Goal: Task Accomplishment & Management: Use online tool/utility

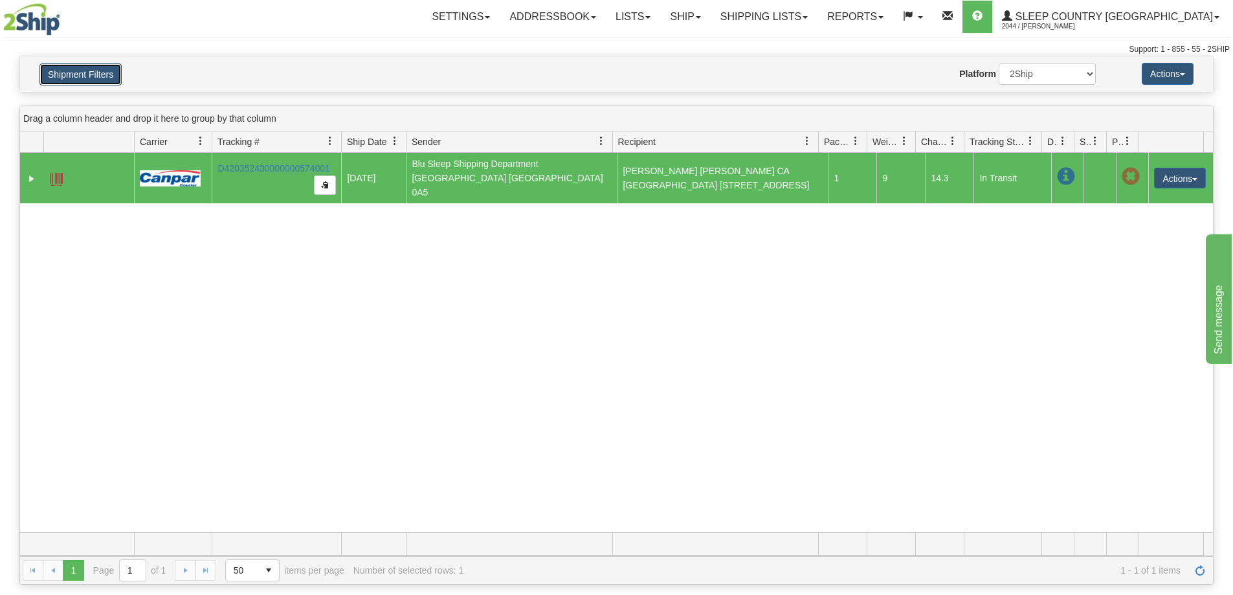
click at [57, 71] on button "Shipment Filters" at bounding box center [80, 74] width 82 height 22
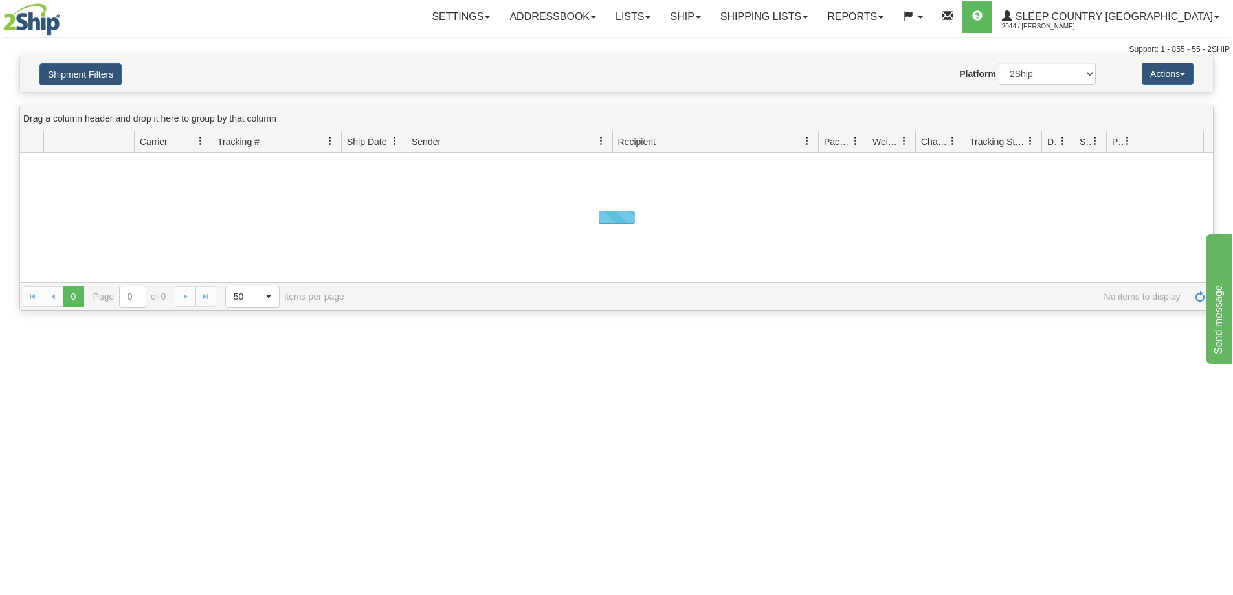
click at [95, 80] on button "Shipment Filters" at bounding box center [80, 74] width 82 height 22
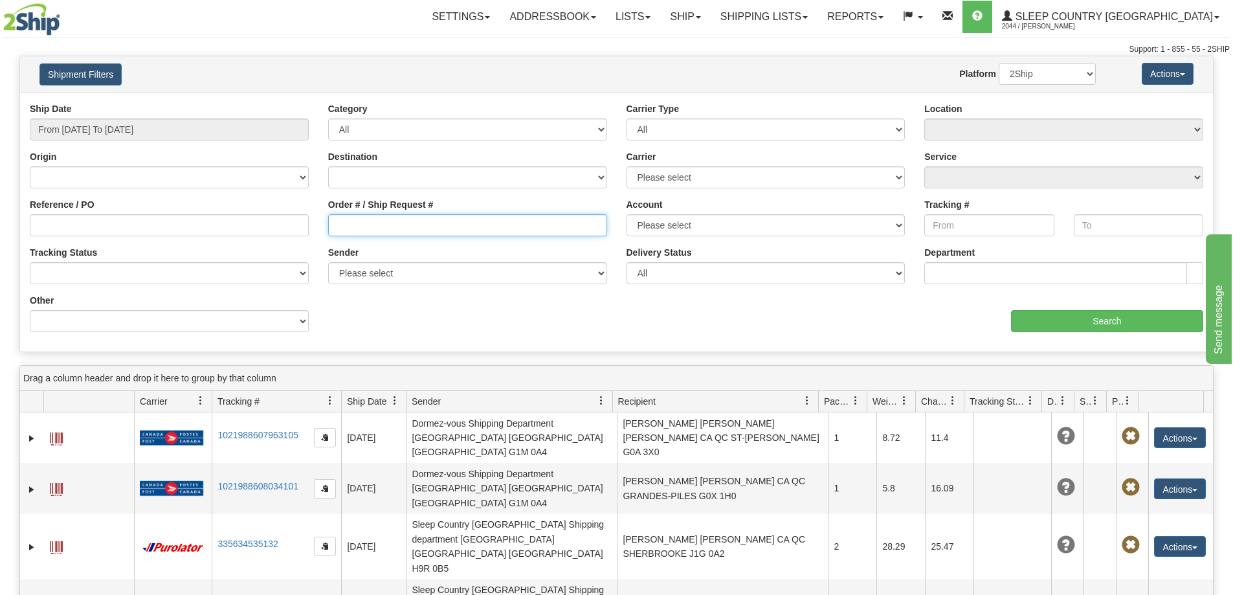
click at [358, 226] on input "Order # / Ship Request #" at bounding box center [467, 225] width 279 height 22
paste input "9000H980536"
type input "9000H980536"
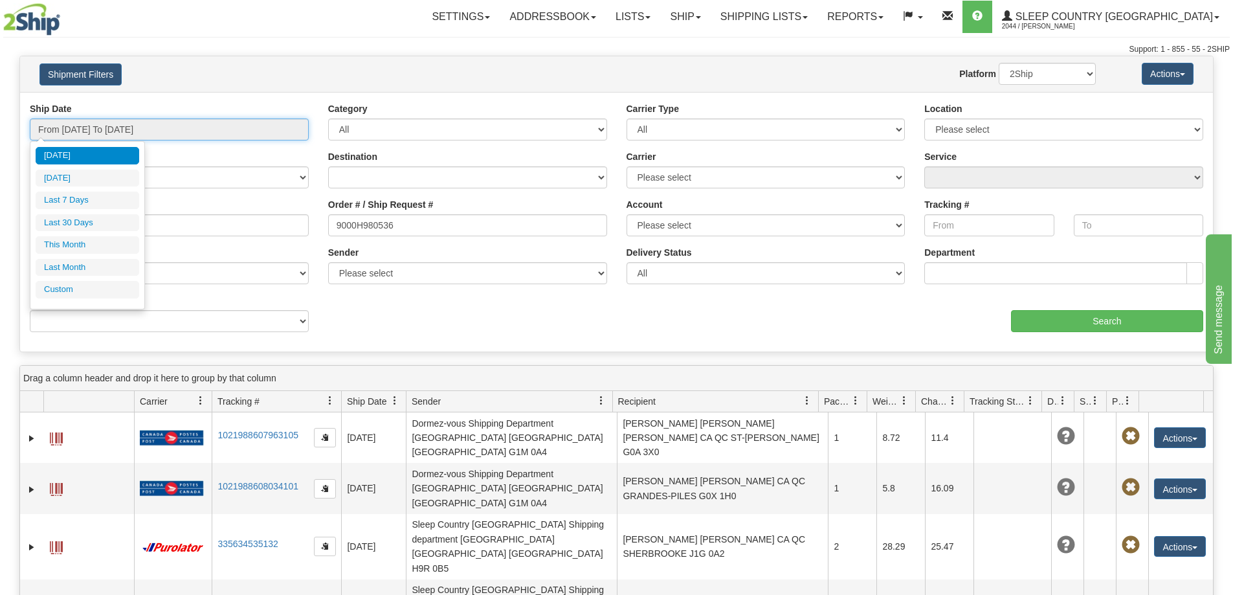
click at [161, 127] on input "From [DATE] To [DATE]" at bounding box center [169, 129] width 279 height 22
click at [102, 217] on li "Last 30 Days" at bounding box center [88, 222] width 104 height 17
type input "From [DATE] To [DATE]"
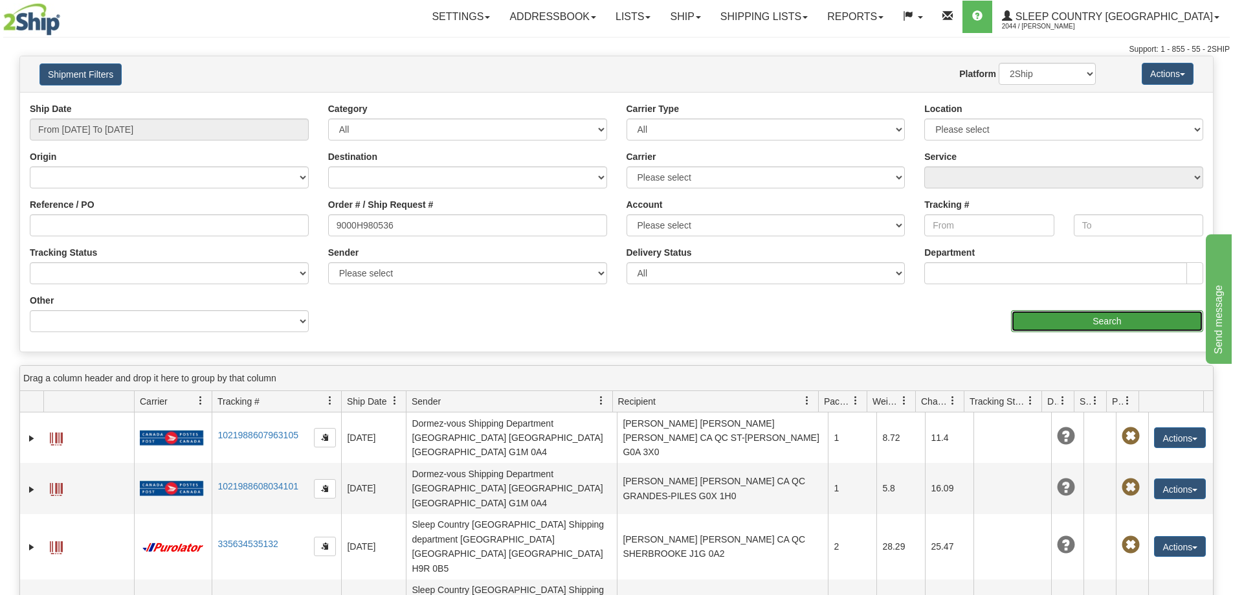
click at [1031, 324] on input "Search" at bounding box center [1107, 321] width 192 height 22
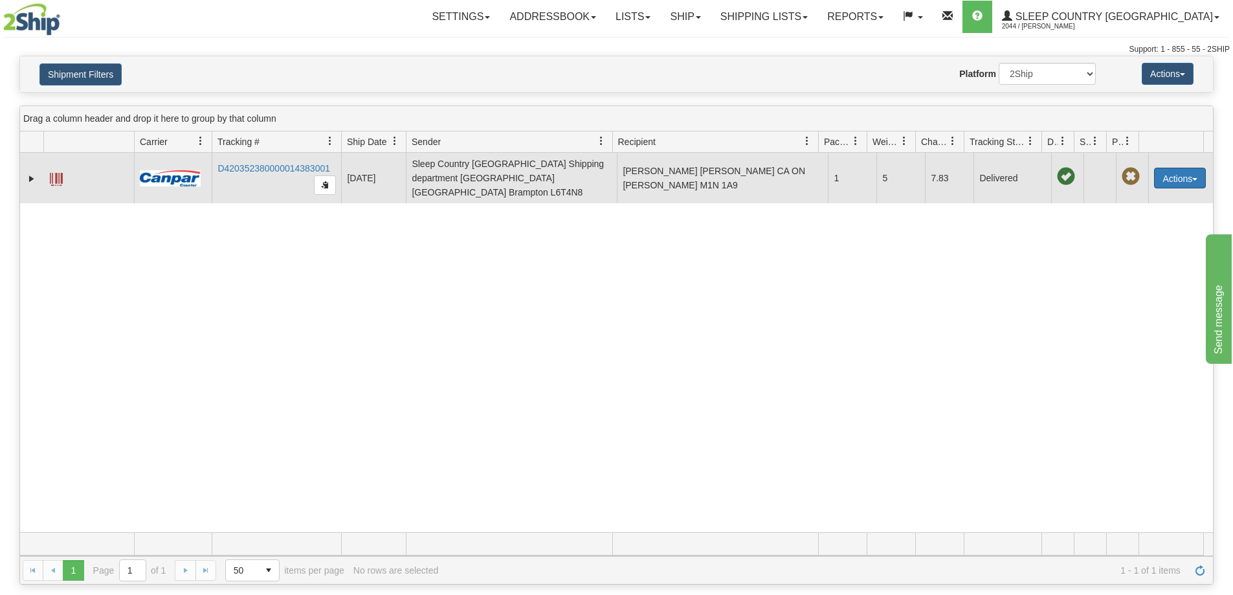
click at [1162, 175] on button "Actions" at bounding box center [1180, 178] width 52 height 21
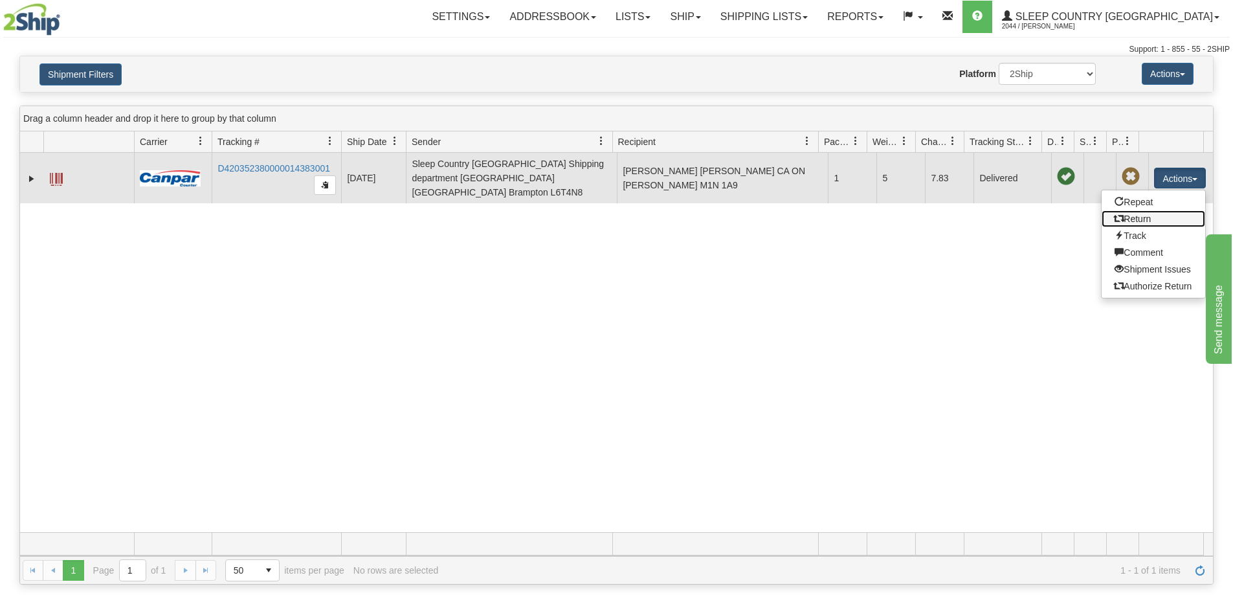
click at [1143, 210] on link "Return" at bounding box center [1153, 218] width 104 height 17
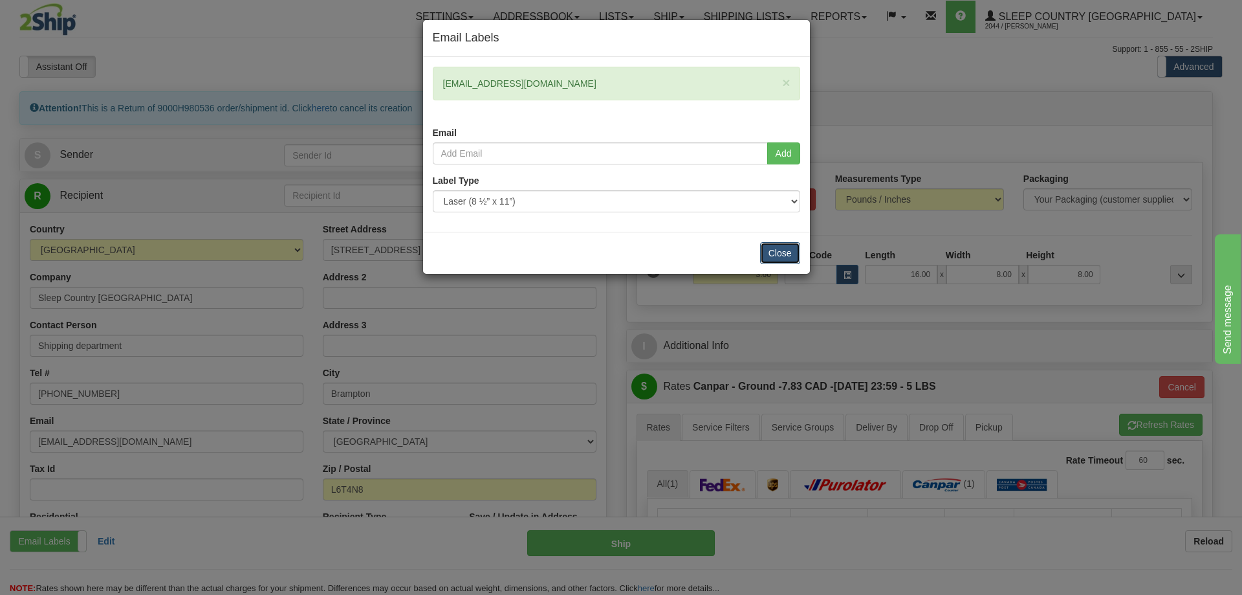
click at [782, 252] on button "Close" at bounding box center [780, 253] width 40 height 22
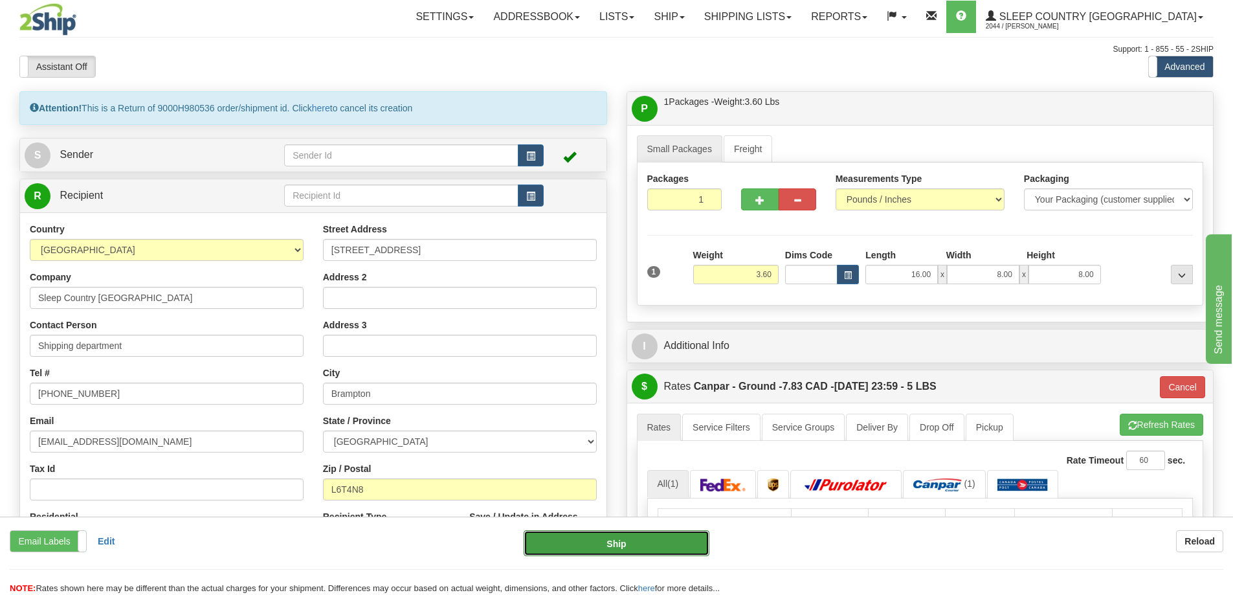
click at [582, 534] on button "Ship" at bounding box center [616, 543] width 186 height 26
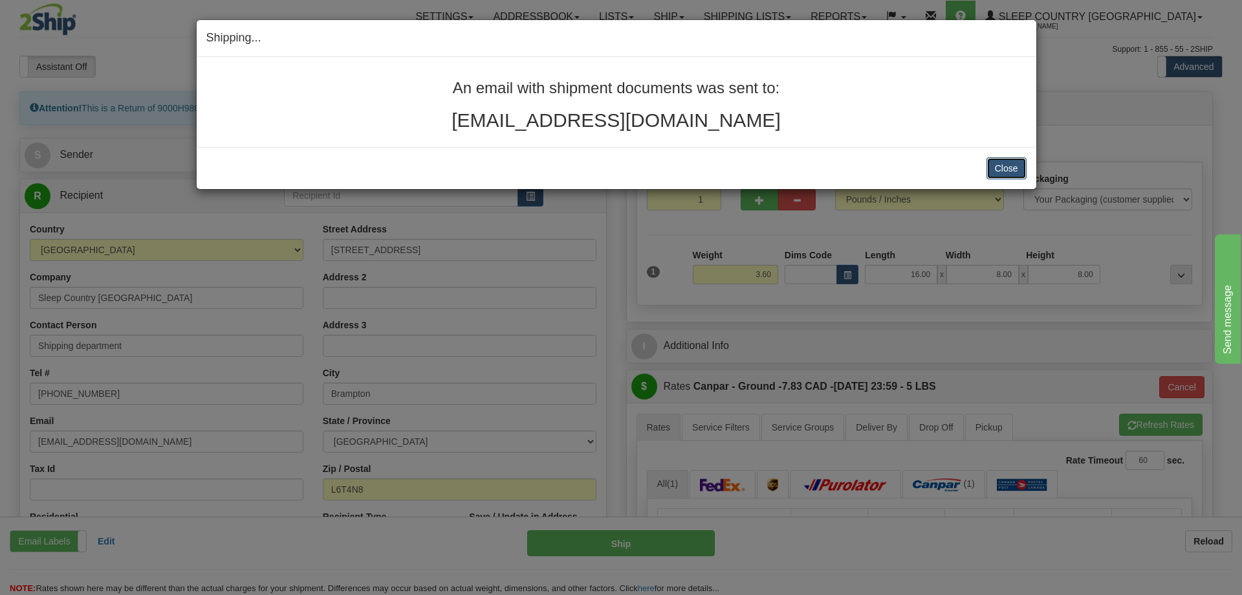
click at [1000, 163] on button "Close" at bounding box center [1007, 168] width 40 height 22
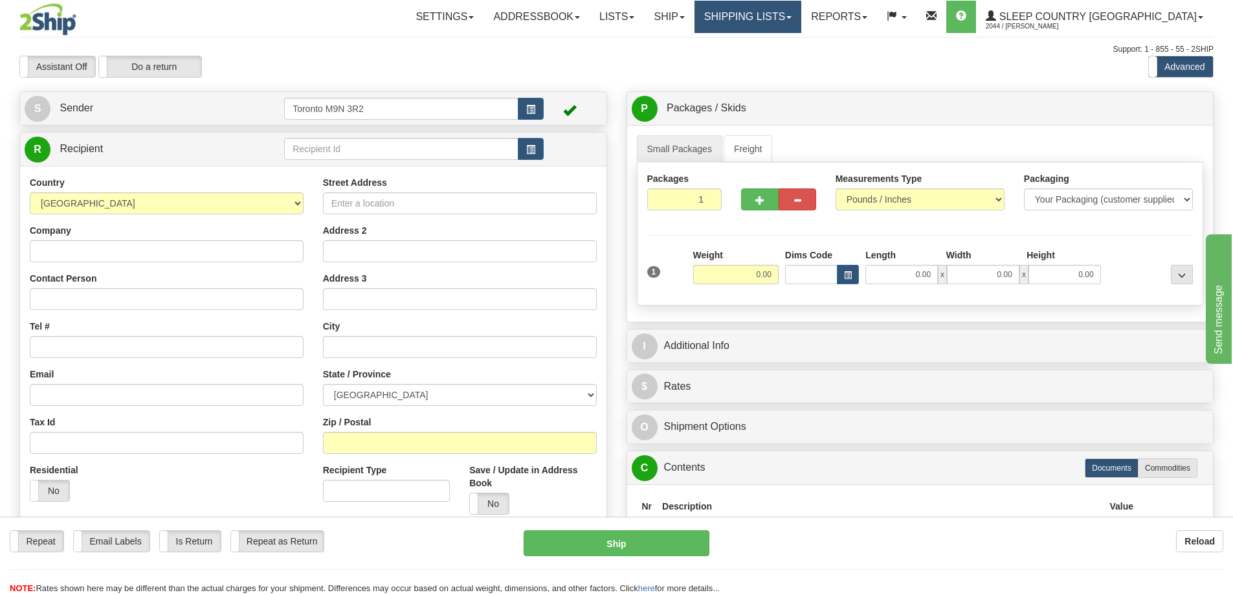
click at [790, 28] on link "Shipping lists" at bounding box center [747, 17] width 107 height 32
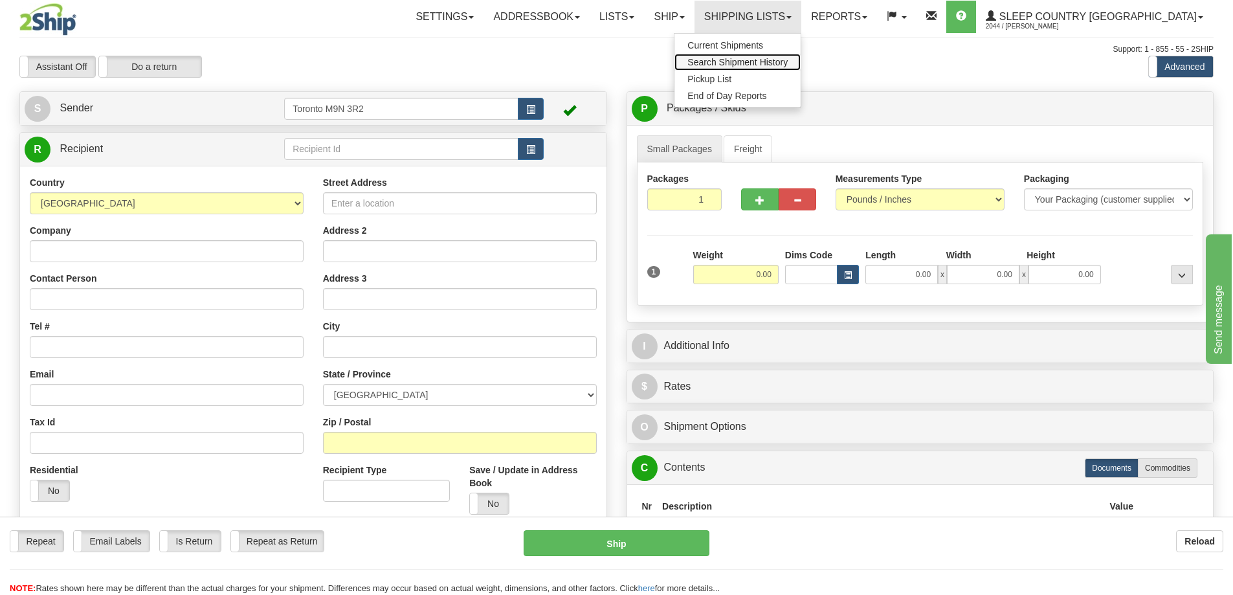
click at [787, 56] on link "Search Shipment History" at bounding box center [737, 62] width 126 height 17
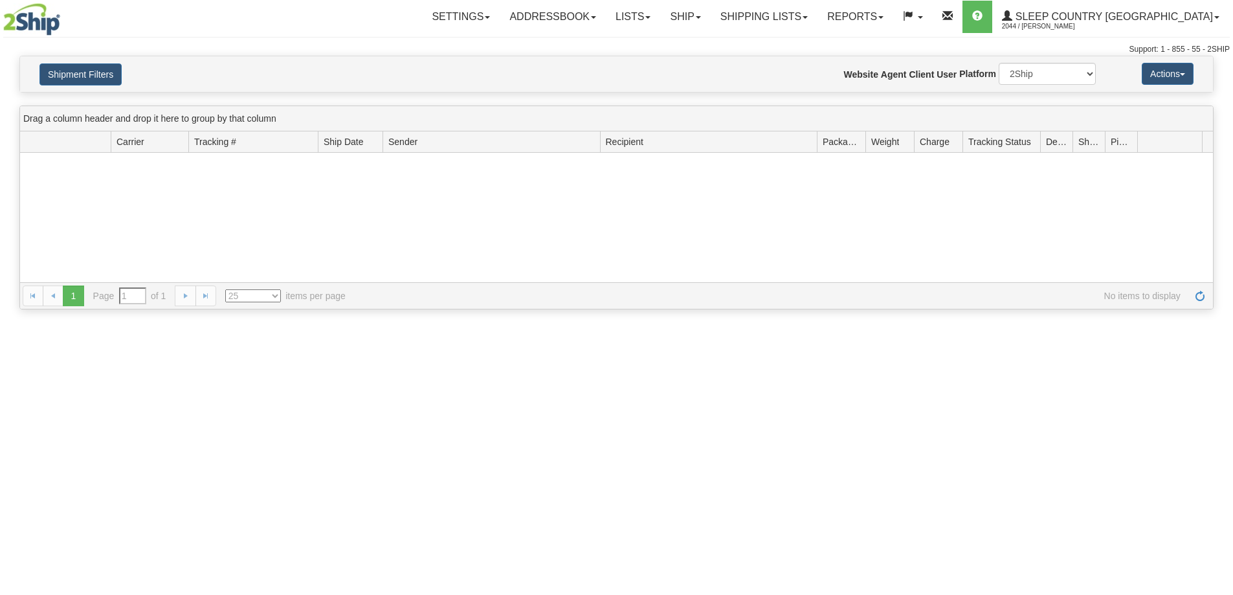
type input "From [DATE] To [DATE]"
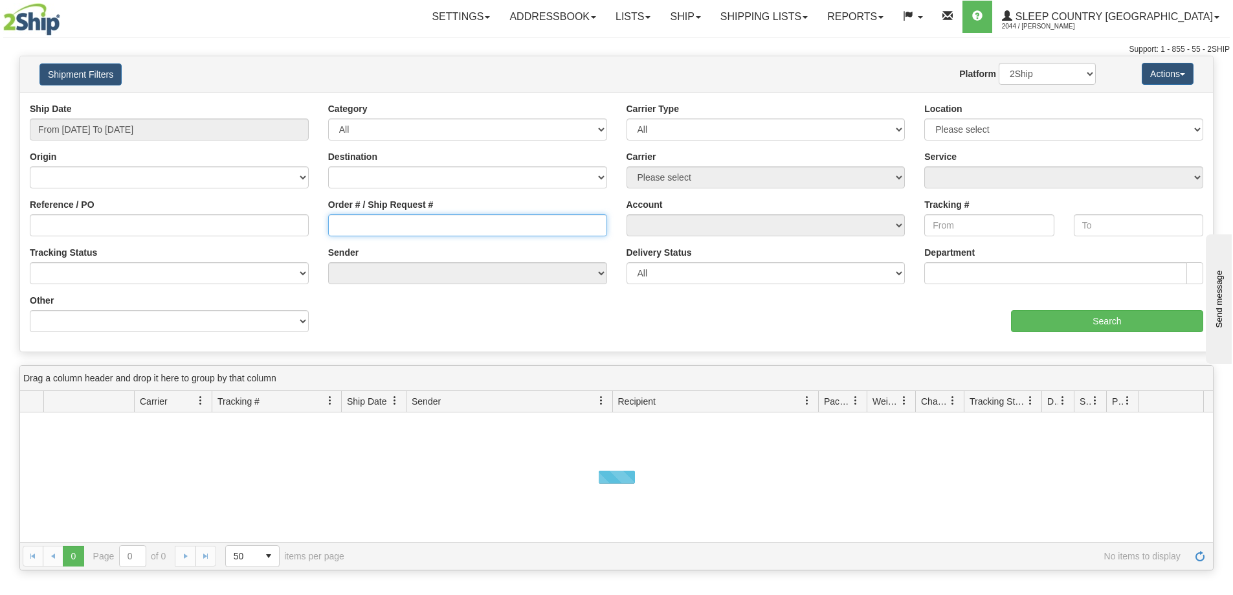
click at [404, 227] on input "Order # / Ship Request #" at bounding box center [467, 225] width 279 height 22
paste input "9000H980536"
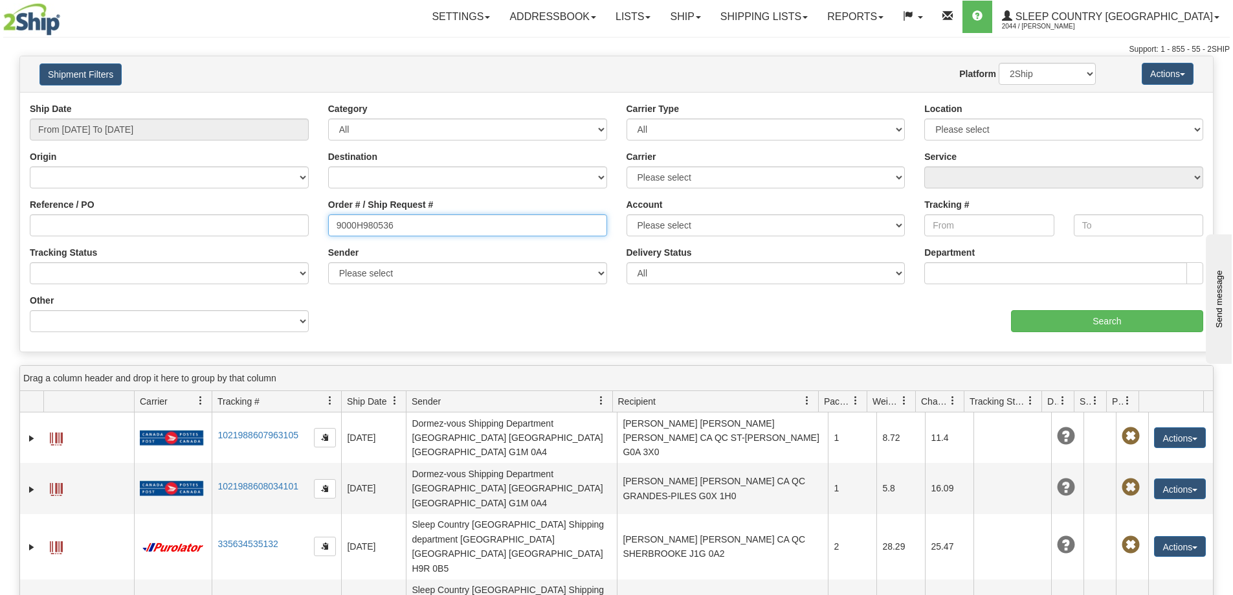
type input "9000H980536"
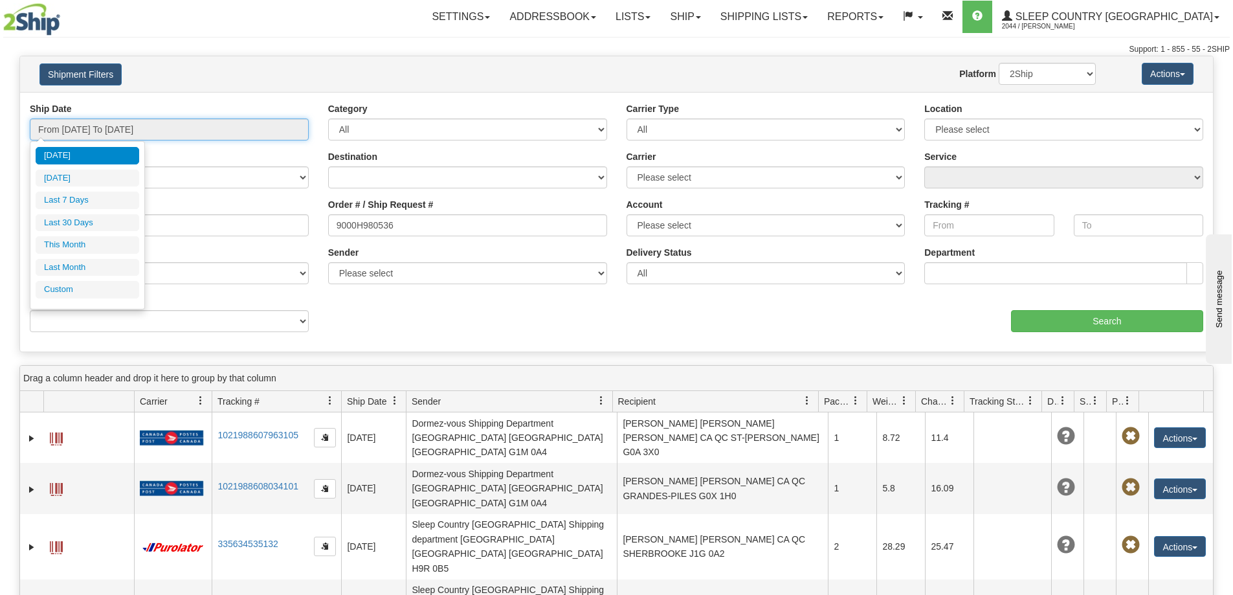
click at [158, 137] on input "From [DATE] To [DATE]" at bounding box center [169, 129] width 279 height 22
click at [86, 211] on ul "[DATE] [DATE] Last 7 Days Last 30 Days This Month Last Month Custom" at bounding box center [88, 222] width 104 height 151
click at [89, 217] on li "Last 30 Days" at bounding box center [88, 222] width 104 height 17
type input "From [DATE] To [DATE]"
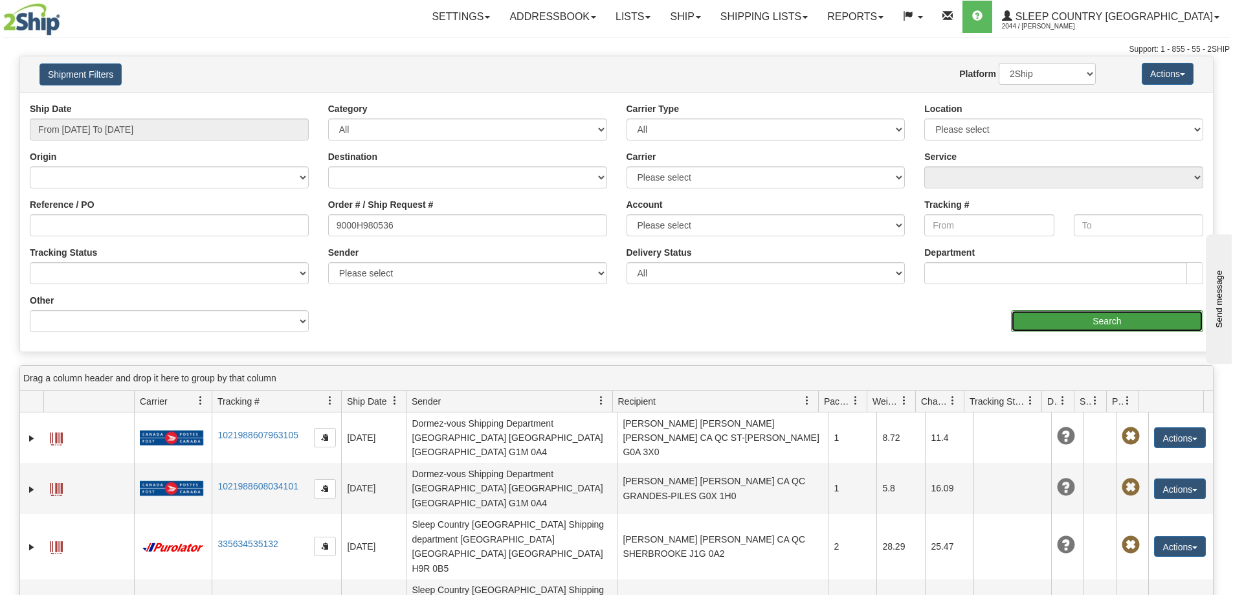
click at [1146, 329] on input "Search" at bounding box center [1107, 321] width 192 height 22
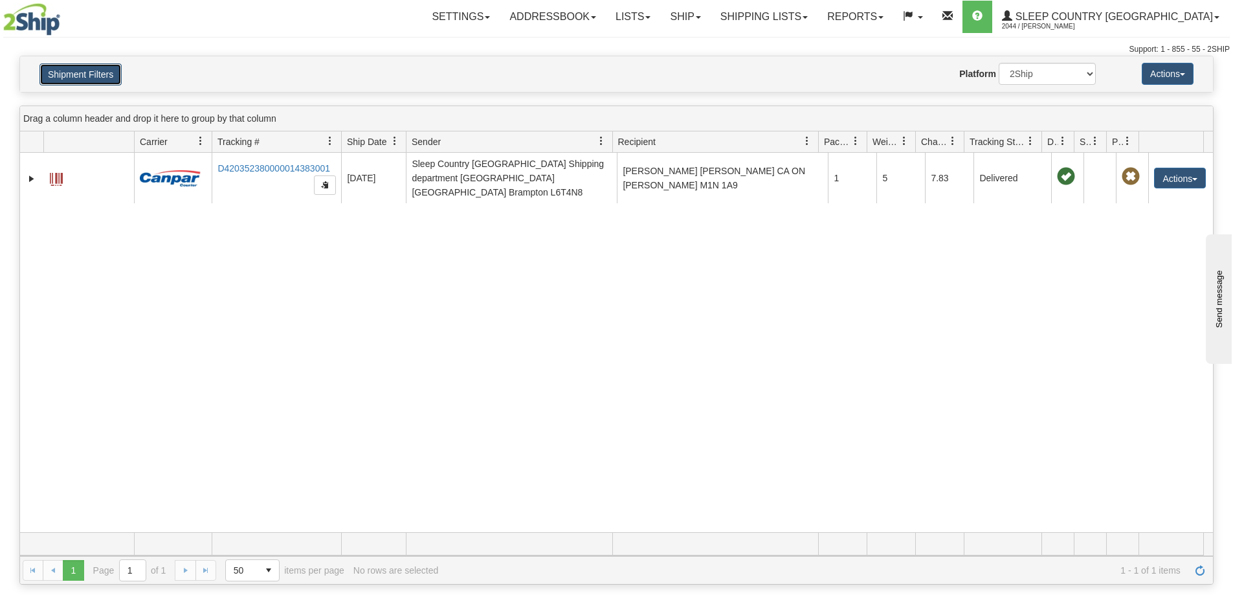
click at [63, 81] on button "Shipment Filters" at bounding box center [80, 74] width 82 height 22
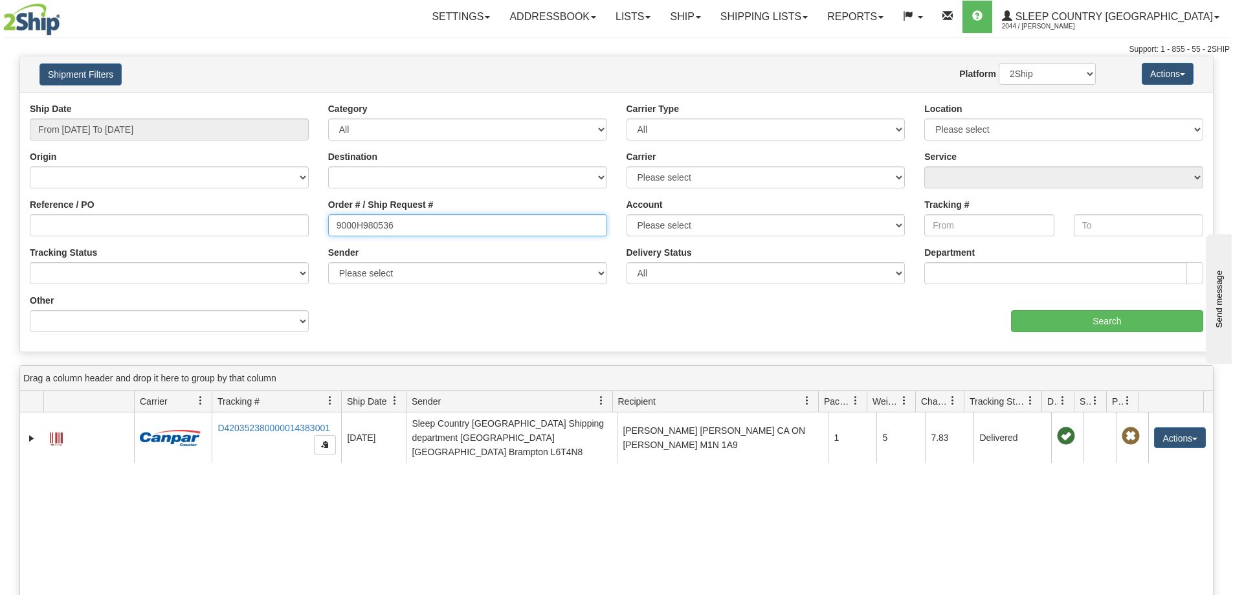
click at [426, 221] on input "9000H980536" at bounding box center [467, 225] width 279 height 22
paste input "71128"
type input "9000H971128"
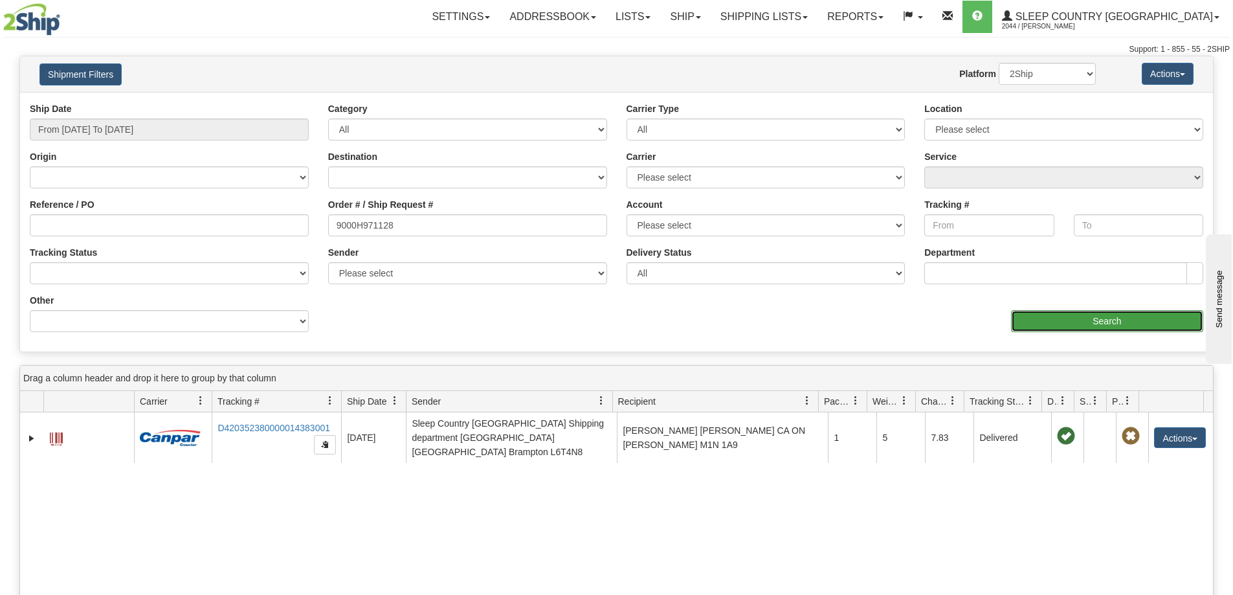
click at [1033, 317] on input "Search" at bounding box center [1107, 321] width 192 height 22
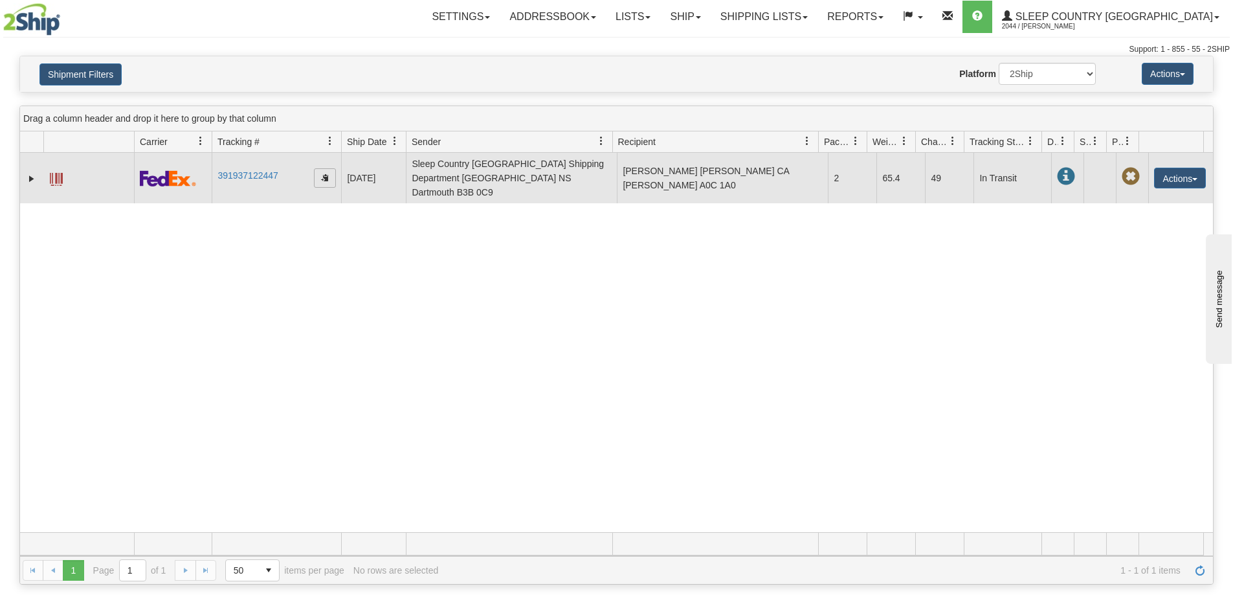
click at [327, 173] on span "button" at bounding box center [325, 177] width 8 height 8
